Goal: Task Accomplishment & Management: Manage account settings

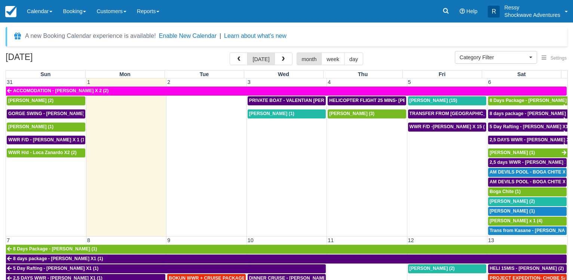
select select
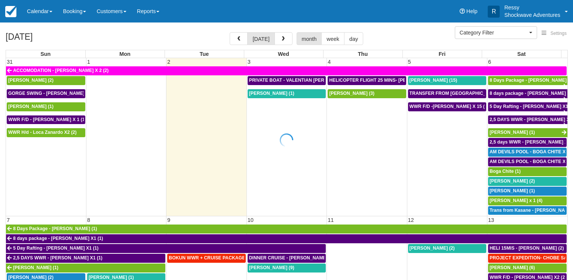
select select
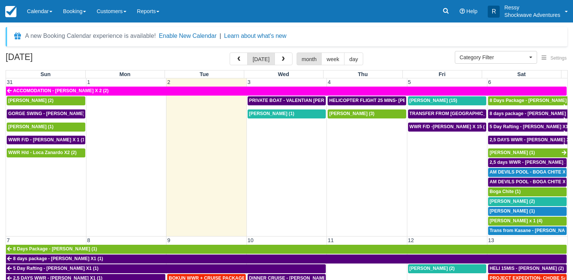
scroll to position [58, 0]
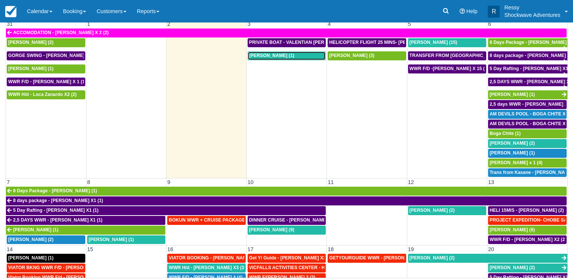
click at [274, 53] on span "[PERSON_NAME] (1)" at bounding box center [271, 55] width 45 height 5
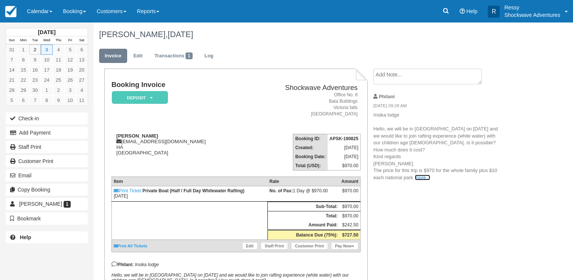
click at [421, 177] on link "more..." at bounding box center [422, 177] width 15 height 6
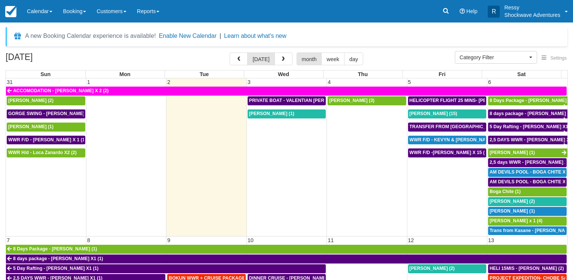
select select
click at [286, 113] on div "Valentina Zenobi (1)" at bounding box center [286, 114] width 75 height 6
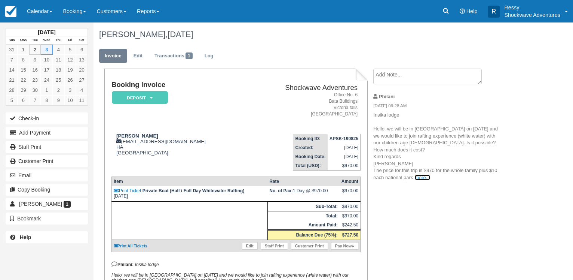
click at [425, 177] on link "more..." at bounding box center [422, 177] width 15 height 6
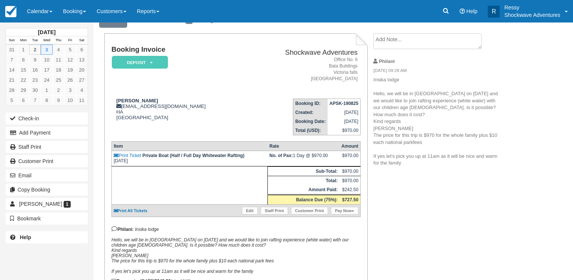
scroll to position [82, 0]
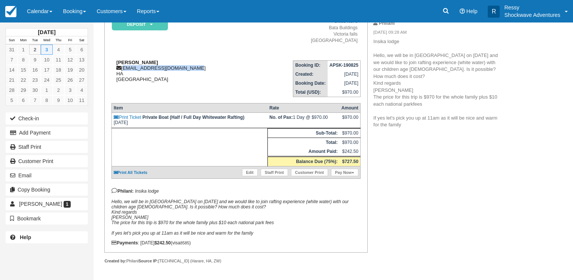
drag, startPoint x: 190, startPoint y: 60, endPoint x: 123, endPoint y: 63, distance: 66.7
click at [123, 63] on div "[PERSON_NAME] [PERSON_NAME][EMAIL_ADDRESS][DOMAIN_NAME] HA [GEOGRAPHIC_DATA]" at bounding box center [180, 71] width 136 height 22
copy div "[EMAIL_ADDRESS][DOMAIN_NAME]"
